Goal: Check status: Check status

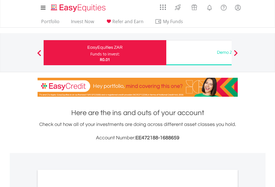
click at [91, 53] on div "Funds to invest:" at bounding box center [106, 54] width 30 height 6
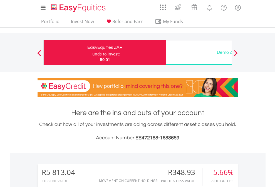
scroll to position [53, 87]
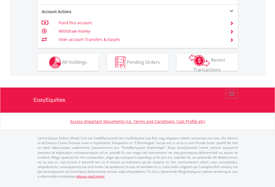
scroll to position [567, 0]
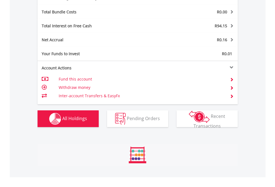
scroll to position [664, 0]
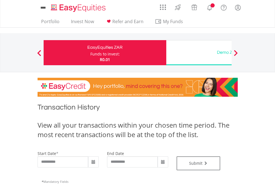
click at [91, 53] on div "Funds to invest:" at bounding box center [106, 54] width 30 height 6
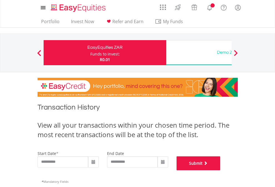
click at [221, 170] on button "Submit" at bounding box center [199, 163] width 44 height 14
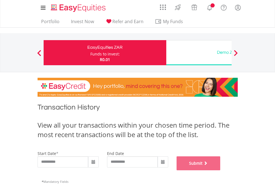
scroll to position [226, 0]
